Goal: Communication & Community: Answer question/provide support

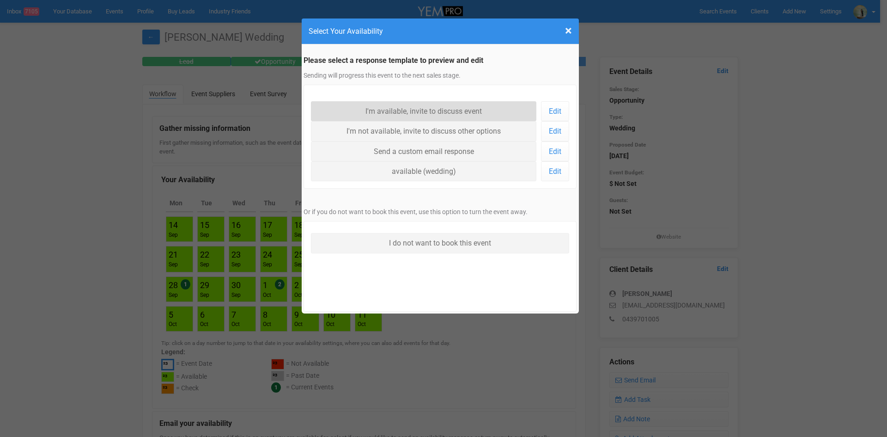
click at [403, 106] on link "I'm available, invite to discuss event" at bounding box center [424, 111] width 226 height 20
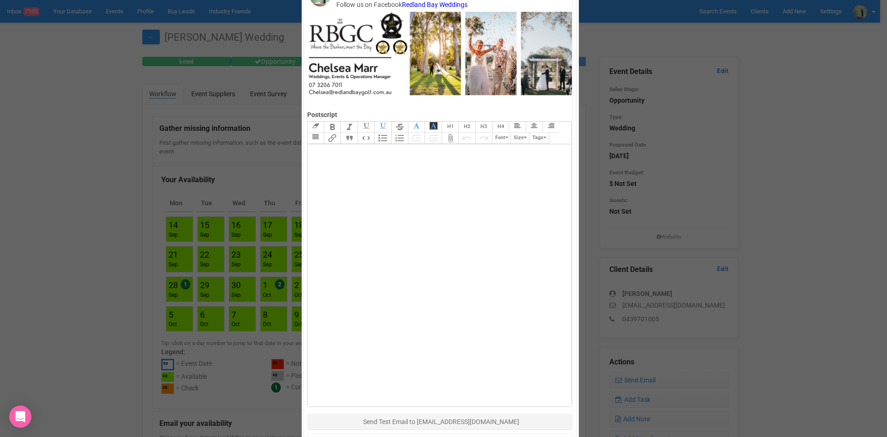
scroll to position [454, 0]
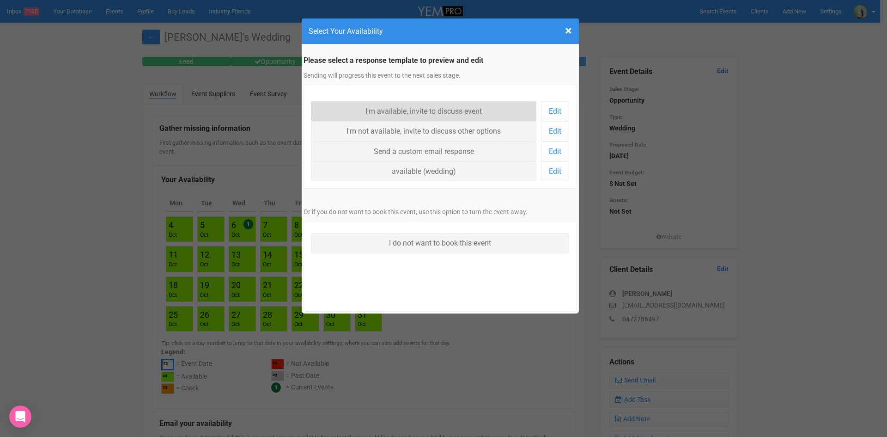
click at [393, 111] on link "I'm available, invite to discuss event" at bounding box center [424, 111] width 226 height 20
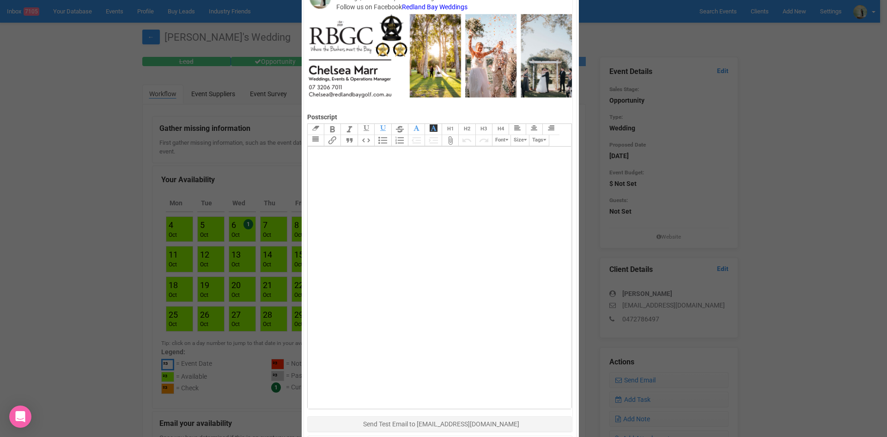
scroll to position [454, 0]
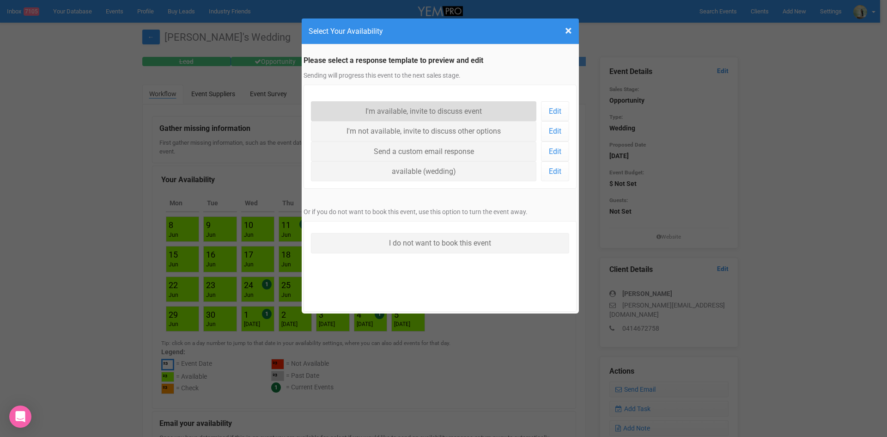
click at [419, 112] on link "I'm available, invite to discuss event" at bounding box center [424, 111] width 226 height 20
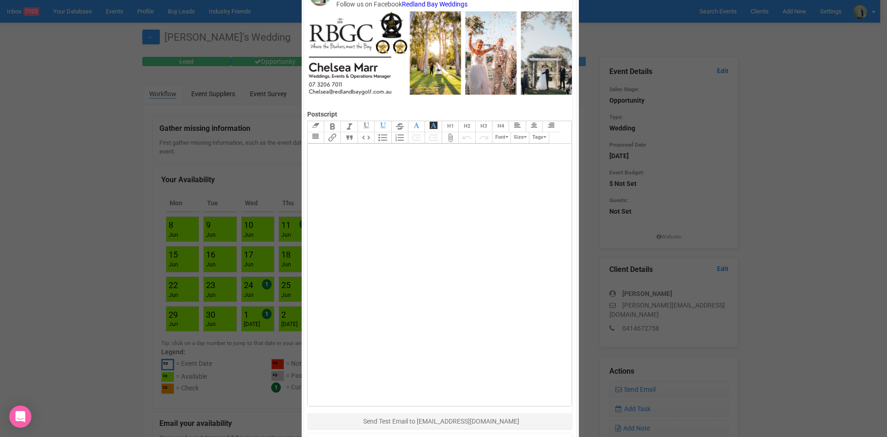
scroll to position [454, 0]
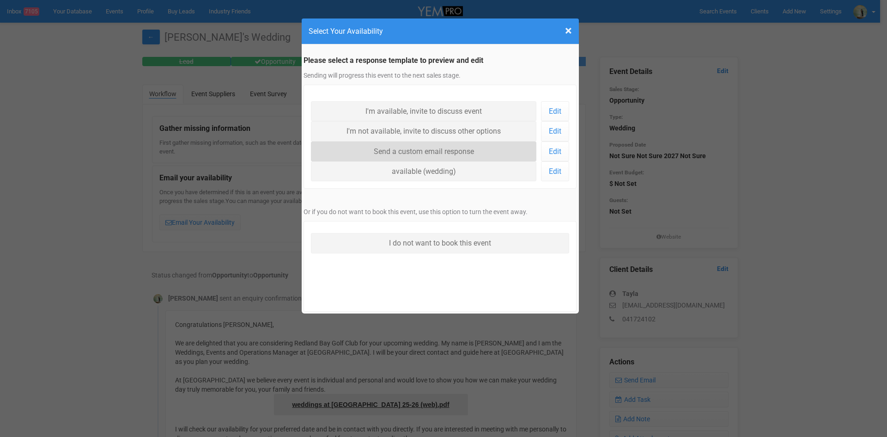
click at [387, 151] on link "Send a custom email response" at bounding box center [424, 151] width 226 height 20
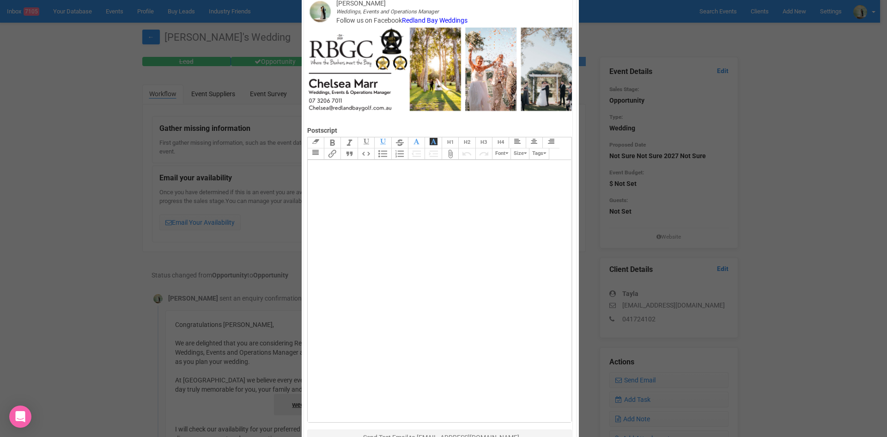
scroll to position [454, 0]
